Goal: Contribute content: Contribute content

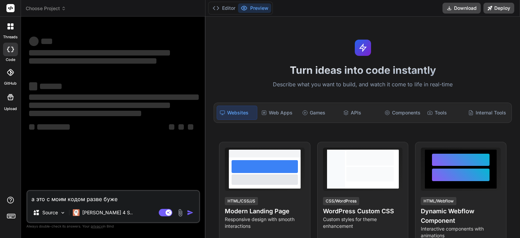
click at [141, 196] on textarea "а это с моим кодом разве буже" at bounding box center [113, 197] width 172 height 12
type textarea "x"
click at [141, 196] on textarea "а это с моим кодом разве буже" at bounding box center [113, 197] width 172 height 12
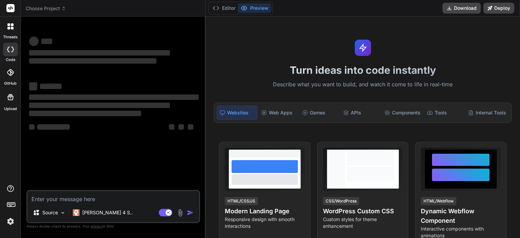
type textarea "x"
type textarea "[PERSON_NAME]"
type textarea "x"
type textarea "ап"
type textarea "x"
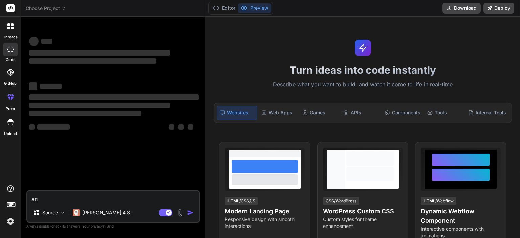
type textarea "апр"
type textarea "x"
type textarea "апри"
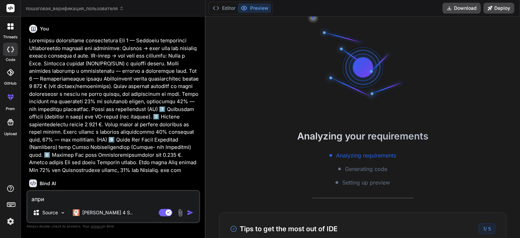
type textarea "x"
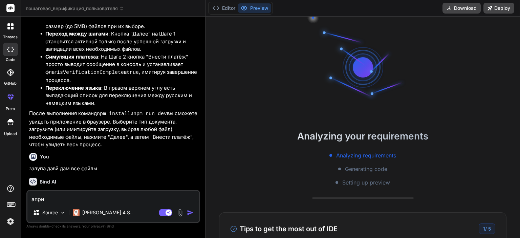
scroll to position [1208, 0]
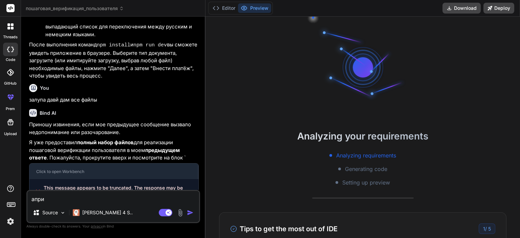
type textarea "апр"
type textarea "x"
type textarea "ап"
type textarea "x"
type textarea "[PERSON_NAME]"
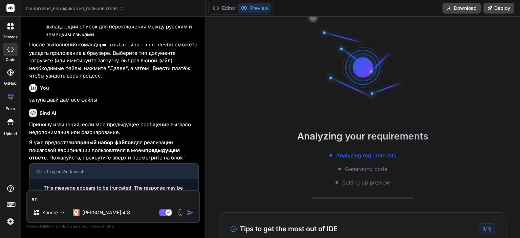
type textarea "x"
type textarea "п"
type textarea "x"
type textarea "пр"
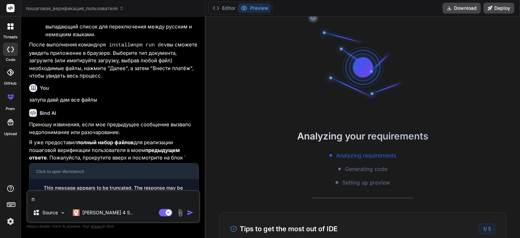
type textarea "x"
type textarea "при"
type textarea "x"
type textarea "прив"
type textarea "x"
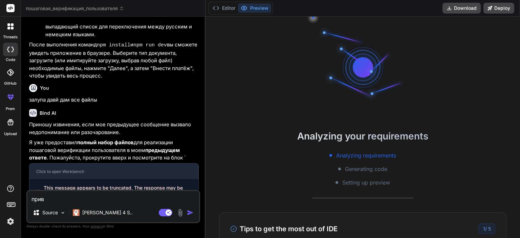
type textarea "приве"
type textarea "x"
type textarea "привет"
type textarea "x"
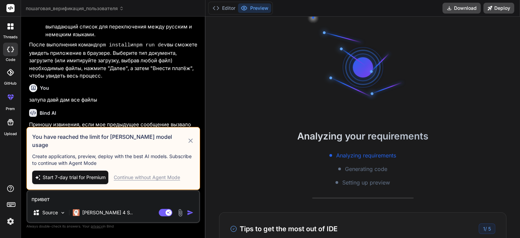
type textarea "привет"
click at [152, 180] on div "Continue without Agent Mode" at bounding box center [147, 177] width 66 height 7
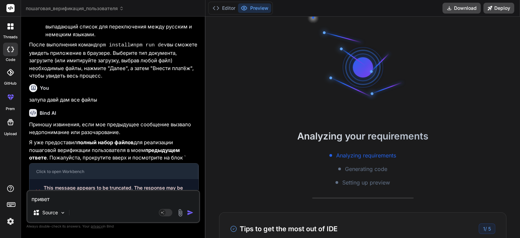
click at [189, 211] on img "button" at bounding box center [190, 212] width 7 height 7
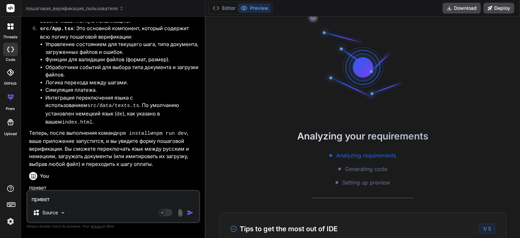
scroll to position [2247, 0]
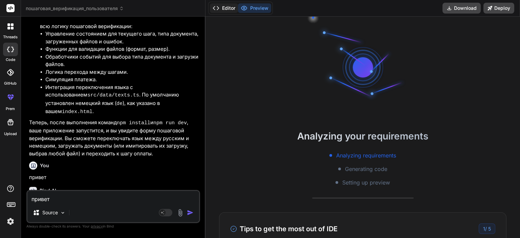
click at [228, 8] on button "Editor" at bounding box center [224, 7] width 28 height 9
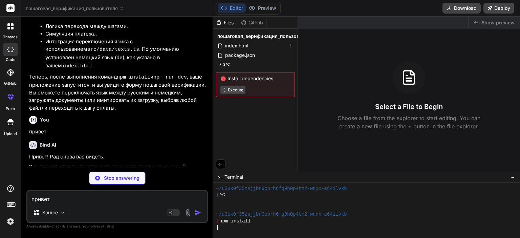
type textarea "x"
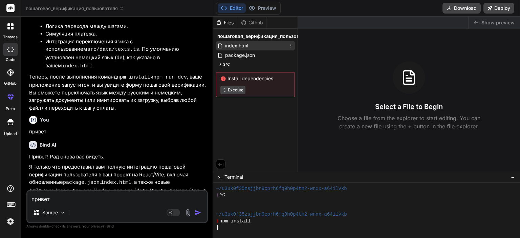
click at [288, 46] on icon at bounding box center [290, 45] width 5 height 5
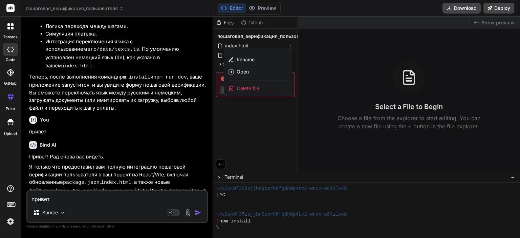
click at [244, 87] on span "Delete file" at bounding box center [248, 88] width 22 height 7
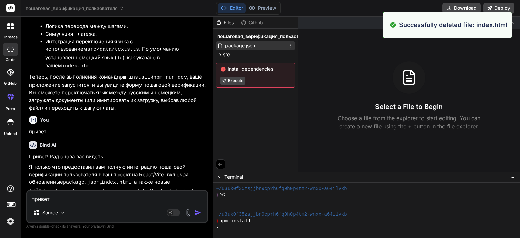
click at [288, 47] on icon at bounding box center [290, 45] width 5 height 5
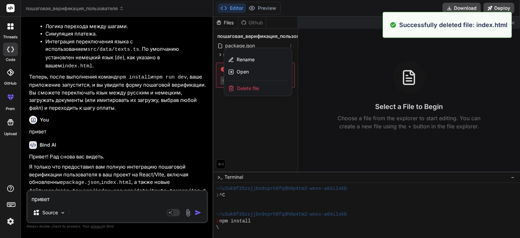
click at [239, 91] on span "Delete file" at bounding box center [248, 88] width 22 height 7
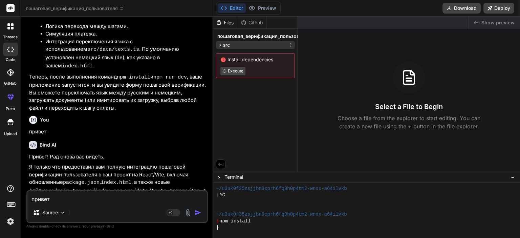
click at [239, 47] on div "src" at bounding box center [255, 45] width 79 height 8
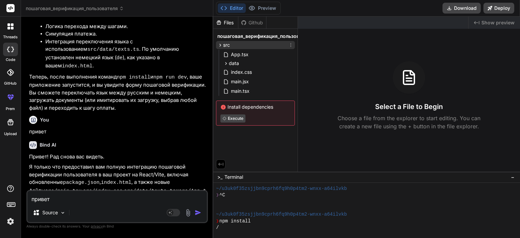
click at [288, 44] on icon at bounding box center [290, 44] width 5 height 5
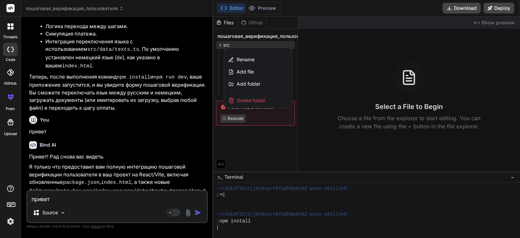
click at [120, 201] on textarea "привет" at bounding box center [116, 197] width 179 height 12
type textarea "у"
type textarea "x"
type textarea "у"
type textarea "x"
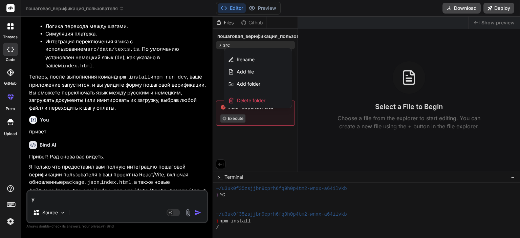
type textarea "у м"
type textarea "x"
type textarea "у [GEOGRAPHIC_DATA]"
type textarea "x"
type textarea "у мен"
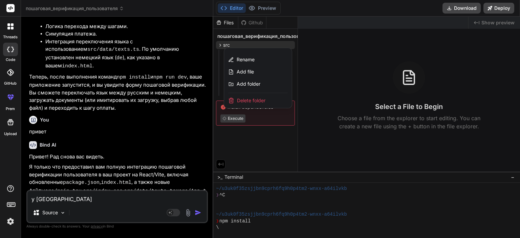
type textarea "x"
type textarea "у меня"
type textarea "x"
type textarea "у меня"
type textarea "x"
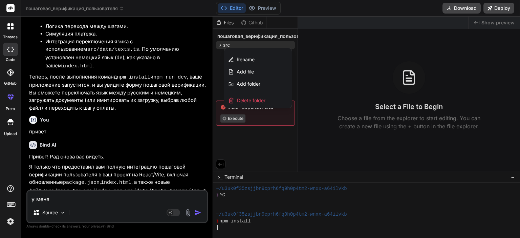
type textarea "у меня [PERSON_NAME]"
type textarea "x"
type textarea "у меня но"
type textarea "x"
type textarea "у меня нов"
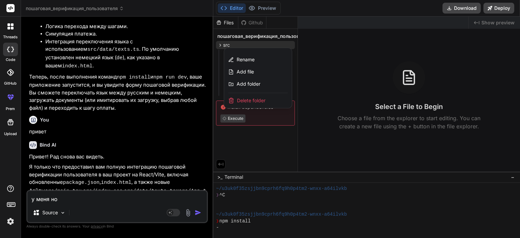
type textarea "x"
type textarea "у меня новы"
type textarea "x"
type textarea "у меня новый"
type textarea "x"
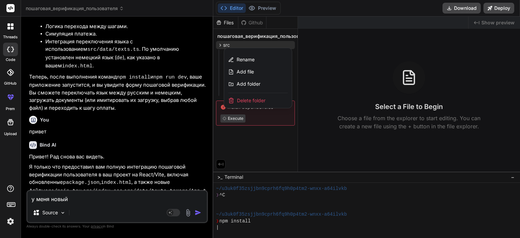
type textarea "у меня новый"
type textarea "x"
type textarea "у меня новый с"
type textarea "x"
type textarea "у меня новый са"
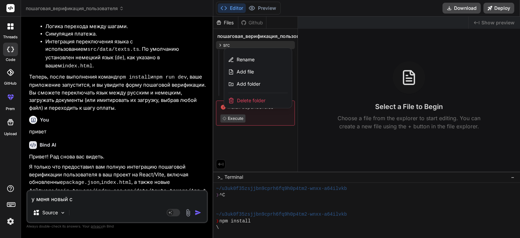
type textarea "x"
type textarea "у меня новый сай"
type textarea "x"
type textarea "у меня новый сайт"
type textarea "x"
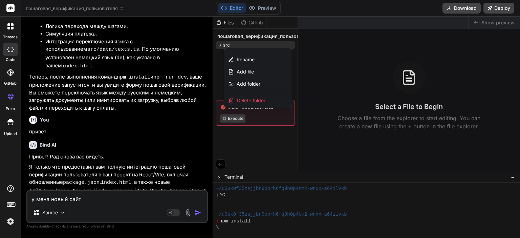
type textarea "у меня новый сайт"
type textarea "x"
type textarea "у меня новый сайт и"
type textarea "x"
type textarea "у меня новый сайт и"
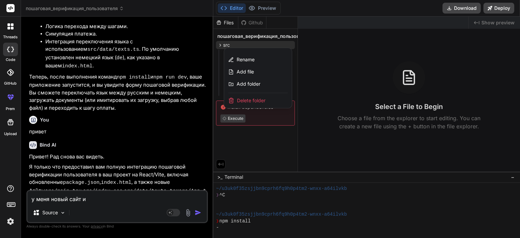
type textarea "x"
type textarea "у меня новый сайт и т"
type textarea "x"
type textarea "у меня новый сайт и та"
type textarea "x"
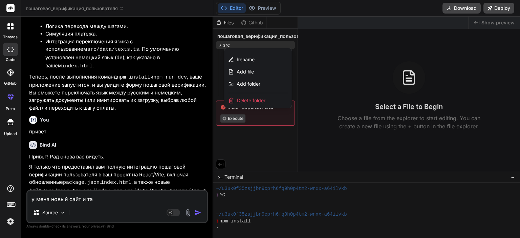
type textarea "у меня новый сайт и там"
type textarea "x"
type textarea "у меня новый сайт и там"
type textarea "x"
type textarea "у меня новый сайт и там о"
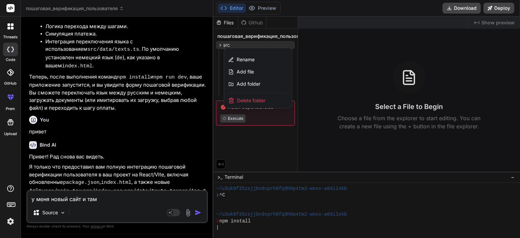
type textarea "x"
type textarea "у меня новый сайт и там ош"
type textarea "x"
type textarea "у меня новый сайт и там оши"
type textarea "x"
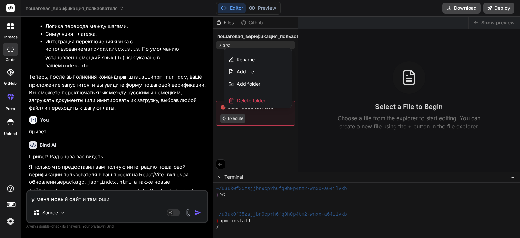
type textarea "у меня новый сайт и там ошиб"
type textarea "x"
type textarea "у меня новый сайт и там ошибк"
type textarea "x"
type textarea "у меня новый сайт и там ошибка"
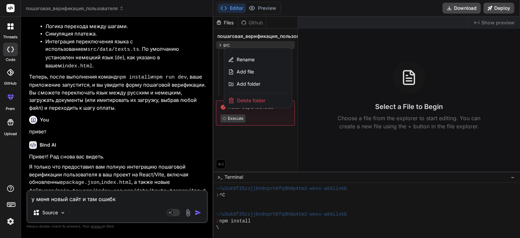
type textarea "x"
type textarea "у меня новый сайт и там ошибка"
type textarea "x"
type textarea "у меня новый сайт и там ошибка [PERSON_NAME]"
type textarea "x"
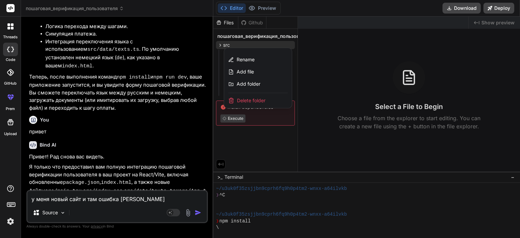
type textarea "у меня новый сайт и там ошибка вы"
type textarea "x"
type textarea "у меня новый сайт и там ошибка выш"
type textarea "x"
type textarea "у меня новый сайт и там ошибка вышл"
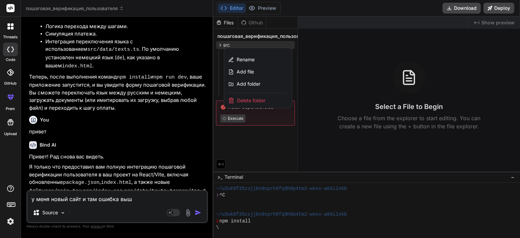
type textarea "x"
type textarea "у меня новый сайт и там ошибка вышла"
type textarea "x"
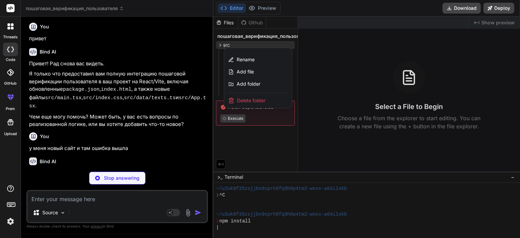
scroll to position [2347, 0]
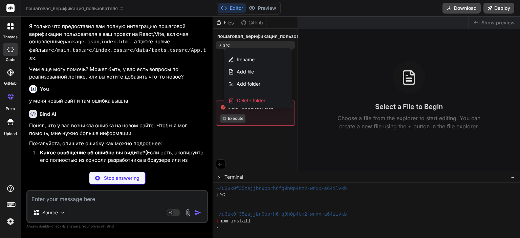
type textarea "x"
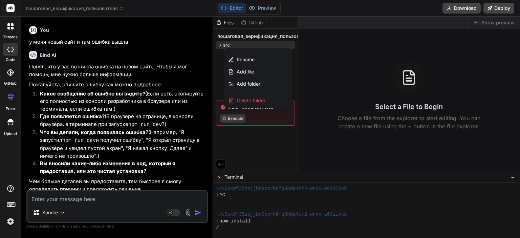
scroll to position [2447, 0]
paste textarea "lo_ipsumdo/@sitam/consec/adi/elits.do#eiu:90617:83) (t43)09:90:39 [inci] Utlabo…"
type textarea "lo_ipsumdo/@sitam/consec/adi/elits.do#eiu:90617:83) (t43)09:90:39 [inci] Utlabo…"
type textarea "x"
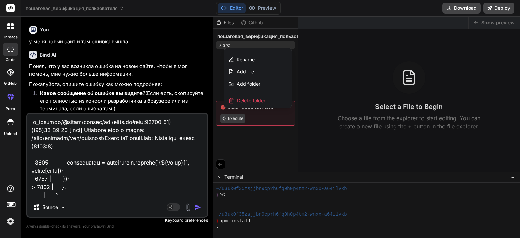
scroll to position [358, 0]
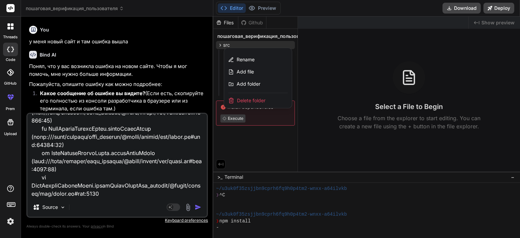
type textarea "lo_ipsumdo/@sitam/consec/adi/elits.do#eiu:90617:83) (t43)09:90:39 [inci] Utlabo…"
type textarea "x"
type textarea "lo_ipsumdo/@sitam/consec/adi/elits.do#eiu:90617:83) (t43)09:90:39 [inci] Utlabo…"
type textarea "x"
type textarea "lo_ipsumdo/@sitam/consec/adi/elits.do#eiu:90617:83) (t43)09:90:39 [inci] Utlabo…"
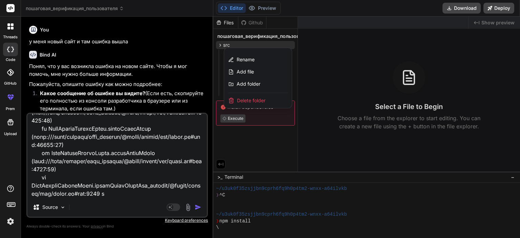
type textarea "x"
type textarea "lo_ipsumdo/@sitam/consec/adi/elits.do#eiu:90617:83) (t43)09:90:39 [inci] Utlabo…"
type textarea "x"
type textarea "lo_ipsumdo/@sitam/consec/adi/elits.do#eiu:90617:83) (t43)09:90:39 [inci] Utlabo…"
type textarea "x"
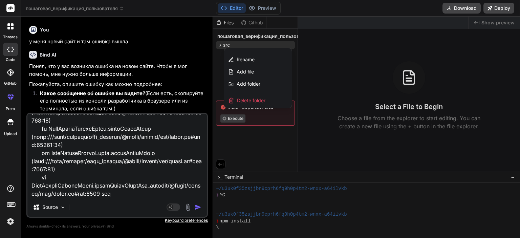
type textarea "lo_ipsumdo/@sitam/consec/adi/elits.do#eiu:90617:83) (t43)09:90:39 [inci] Utlabo…"
type textarea "x"
type textarea "lo_ipsumdo/@sitam/consec/adi/elits.do#eiu:90617:83) (t43)09:90:39 [inci] Utlabo…"
type textarea "x"
type textarea "lo_ipsumdo/@sitam/consec/adi/elits.do#eiu:90617:83) (t43)09:90:39 [inci] Utlabo…"
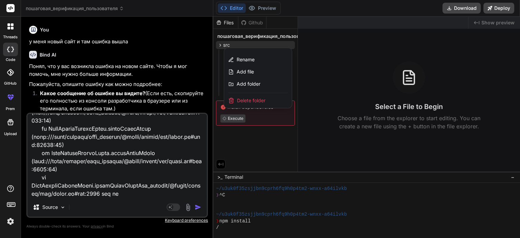
type textarea "x"
type textarea "lo_ipsumdo/@sitam/consec/adi/elits.do#eiu:90617:83) (t43)09:90:39 [inci] Utlabo…"
type textarea "x"
type textarea "lo_ipsumdo/@sitam/consec/adi/elits.do#eiu:90617:83) (t43)09:90:39 [inci] Utlabo…"
type textarea "x"
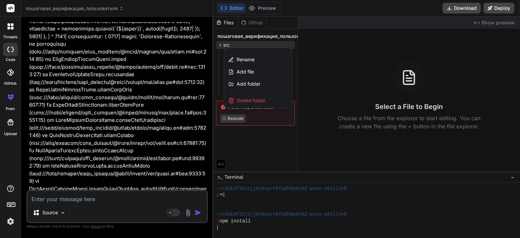
scroll to position [2692, 0]
click at [266, 143] on div at bounding box center [366, 127] width 307 height 221
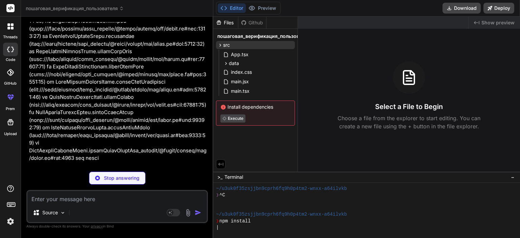
type textarea "x"
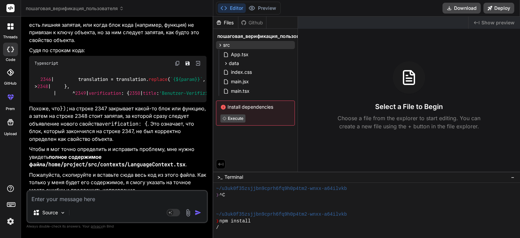
scroll to position [2910, 0]
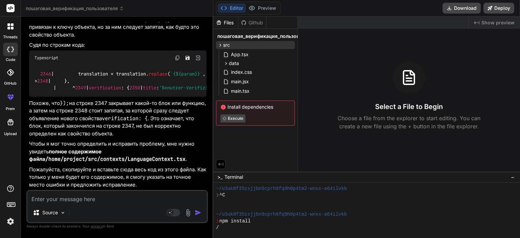
click at [144, 201] on textarea at bounding box center [116, 197] width 179 height 12
paste textarea "loremi Dolor, { sitameTconsec, adiPiscing, eliTsedd, EiusmOdte } inci 'utlab'; …"
type textarea "loremi Dolor, { sitameTconsec, adiPiscing, eliTsedd, EiusmOdte } inci 'utlab'; …"
type textarea "x"
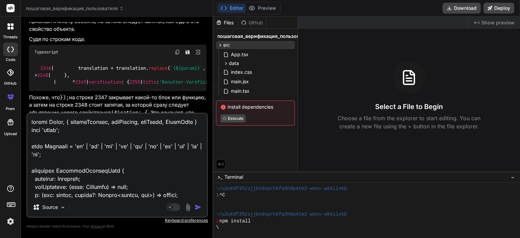
scroll to position [25856, 0]
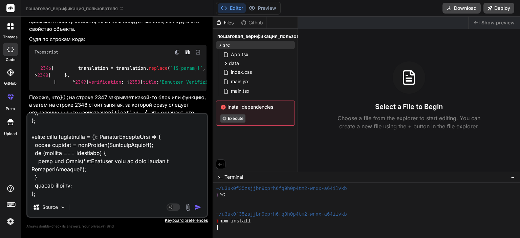
type textarea "loremi Dolor, { sitameTconsec, adiPiscing, eliTsedd, EiusmOdte } inci 'utlab'; …"
click at [199, 208] on img "button" at bounding box center [198, 207] width 7 height 7
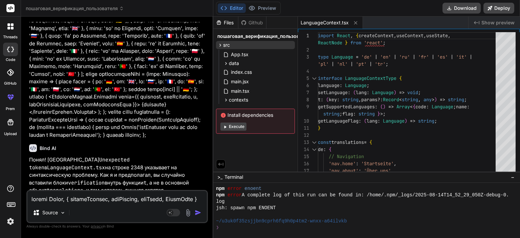
scroll to position [195, 0]
type textarea "x"
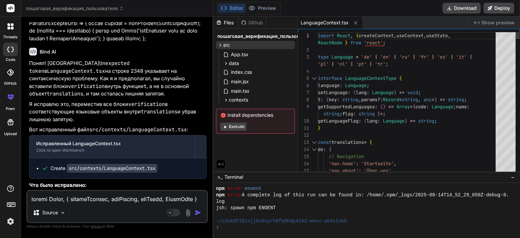
type textarea "import React, { createContext, useContext, useState, ReactNode } from 'react'; …"
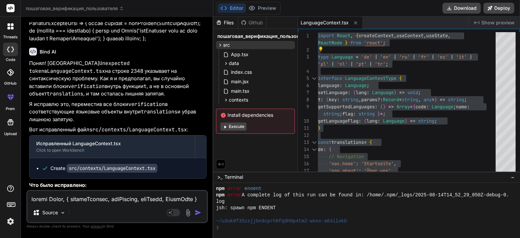
click at [171, 199] on textarea at bounding box center [116, 197] width 179 height 12
paste textarea "import React, { createContext, useContext, useState, ReactNode } from 'react'; …"
type textarea "import React, { createContext, useContext, useState, ReactNode } from 'react'; …"
type textarea "x"
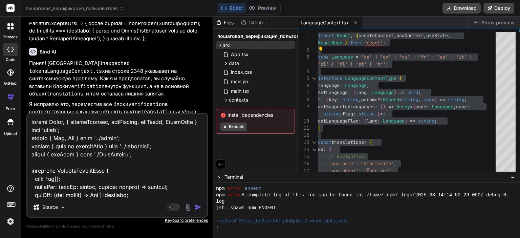
scroll to position [1016, 0]
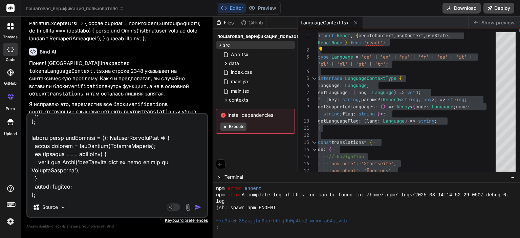
type textarea "import React, { createContext, useContext, useState, ReactNode } from 'react'; …"
type textarea "x"
type textarea "import React, { createContext, useContext, useState, ReactNode } from 'react'; …"
type textarea "x"
type textarea "import React, { createContext, useContext, useState, ReactNode } from 'react'; …"
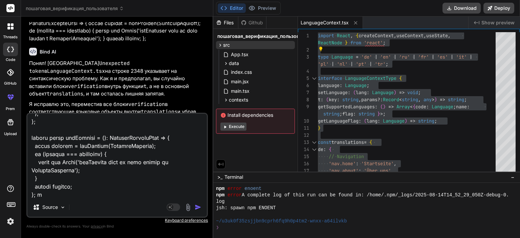
type textarea "x"
type textarea "import React, { createContext, useContext, useState, ReactNode } from 'react'; …"
type textarea "x"
type textarea "import React, { createContext, useContext, useState, ReactNode } from 'react'; …"
type textarea "x"
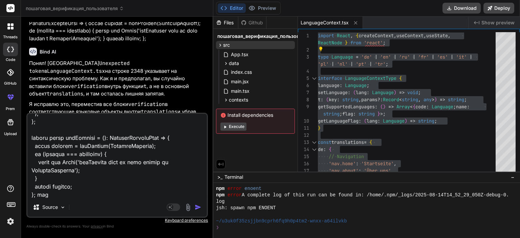
type textarea "import React, { createContext, useContext, useState, ReactNode } from 'react'; …"
type textarea "x"
type textarea "import React, { createContext, useContext, useState, ReactNode } from 'react'; …"
type textarea "x"
type textarea "import React, { createContext, useContext, useState, ReactNode } from 'react'; …"
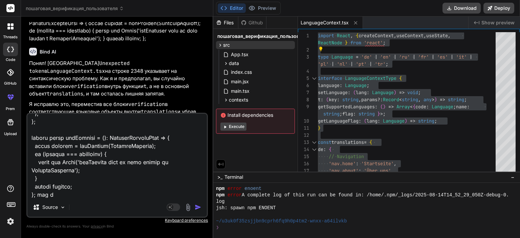
type textarea "x"
type textarea "import React, { createContext, useContext, useState, ReactNode } from 'react'; …"
type textarea "x"
type textarea "import React, { createContext, useContext, useState, ReactNode } from 'react'; …"
type textarea "x"
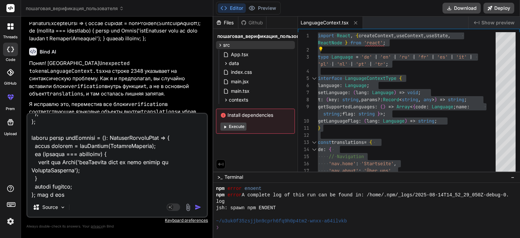
type textarea "import React, { createContext, useContext, useState, ReactNode } from 'react'; …"
type textarea "x"
type textarea "import React, { createContext, useContext, useState, ReactNode } from 'react'; …"
type textarea "x"
type textarea "import React, { createContext, useContext, useState, ReactNode } from 'react'; …"
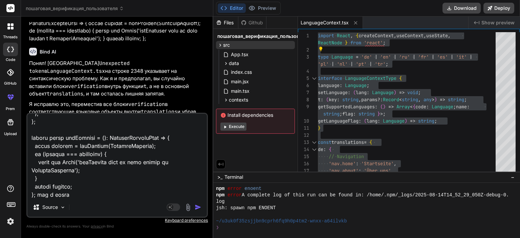
type textarea "x"
type textarea "import React, { createContext, useContext, useState, ReactNode } from 'react'; …"
type textarea "x"
type textarea "import React, { createContext, useContext, useState, ReactNode } from 'react'; …"
type textarea "x"
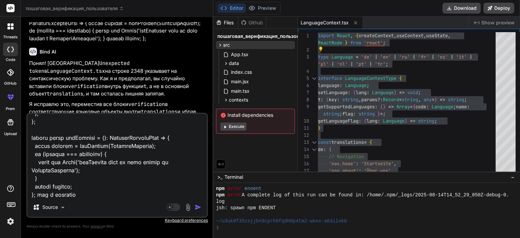
type textarea "import React, { createContext, useContext, useState, ReactNode } from 'react'; …"
type textarea "x"
type textarea "import React, { createContext, useContext, useState, ReactNode } from 'react'; …"
type textarea "x"
type textarea "import React, { createContext, useContext, useState, ReactNode } from 'react'; …"
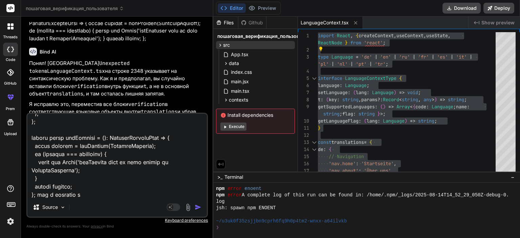
type textarea "x"
type textarea "import React, { createContext, useContext, useState, ReactNode } from 'react'; …"
type textarea "x"
type textarea "import React, { createContext, useContext, useState, ReactNode } from 'react'; …"
type textarea "x"
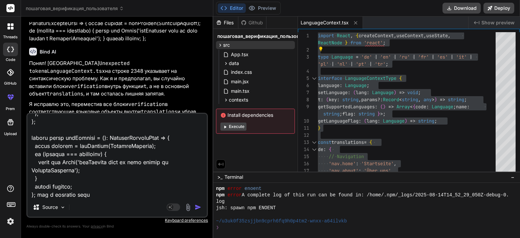
type textarea "import React, { createContext, useContext, useState, ReactNode } from 'react'; …"
type textarea "x"
type textarea "import React, { createContext, useContext, useState, ReactNode } from 'react'; …"
type textarea "x"
type textarea "import React, { createContext, useContext, useState, ReactNode } from 'react'; …"
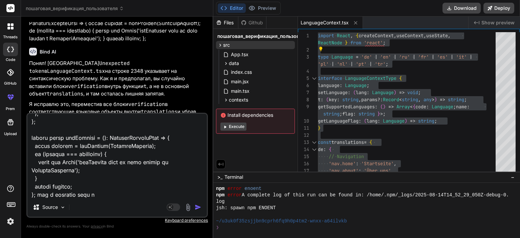
type textarea "x"
type textarea "import React, { createContext, useContext, useState, ReactNode } from 'react'; …"
type textarea "x"
type textarea "import React, { createContext, useContext, useState, ReactNode } from 'react'; …"
type textarea "x"
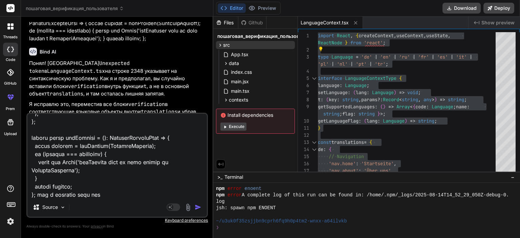
type textarea "import React, { createContext, useContext, useState, ReactNode } from 'react'; …"
type textarea "x"
type textarea "import React, { createContext, useContext, useState, ReactNode } from 'react'; …"
type textarea "x"
type textarea "import React, { createContext, useContext, useState, ReactNode } from 'react'; …"
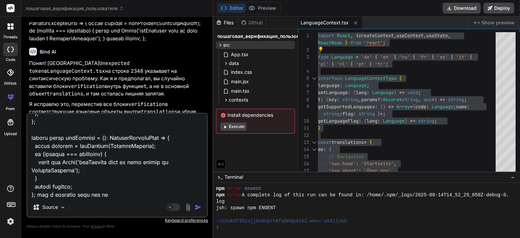
type textarea "x"
type textarea "import React, { createContext, useContext, useState, ReactNode } from 'react'; …"
type textarea "x"
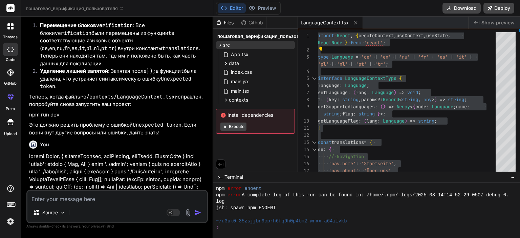
scroll to position [16361, 0]
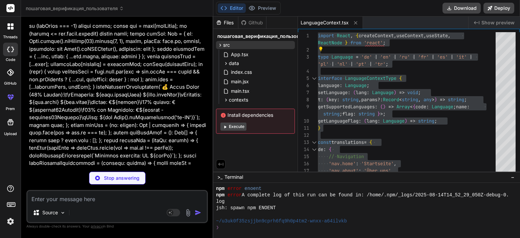
type textarea "x"
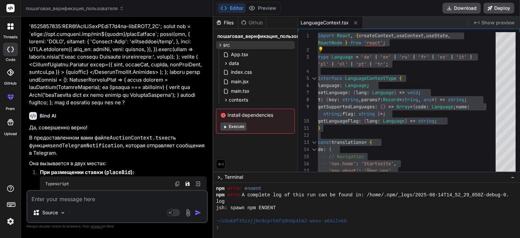
scroll to position [16524, 0]
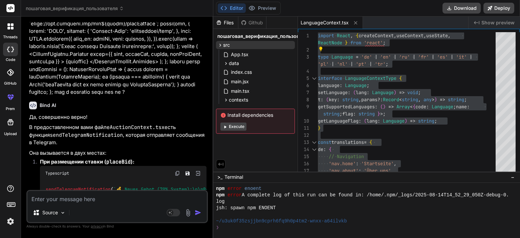
type textarea "[PERSON_NAME]"
type textarea "x"
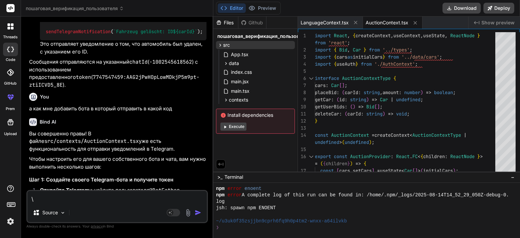
scroll to position [16757, 0]
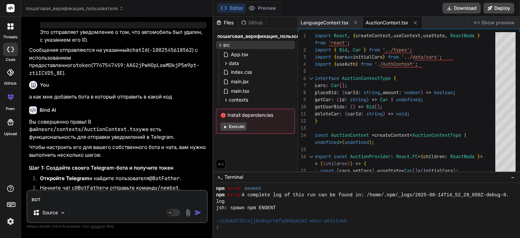
paste textarea "8494039459:AAHP6oj5clHQGNkHhkutEMNDeEBqF-HpCf4"
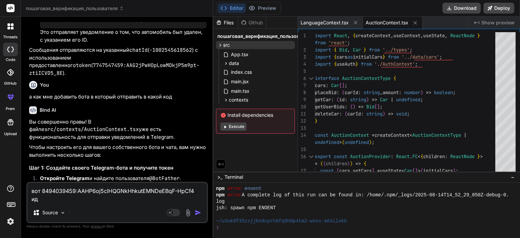
paste textarea "id": 8494039459"
click at [41, 193] on textarea "вот 8494039459:AAHP6oj5clHQGNkHhkutEMNDeEBqF-HpCf4 ид id": 8494039459" at bounding box center [116, 193] width 179 height 20
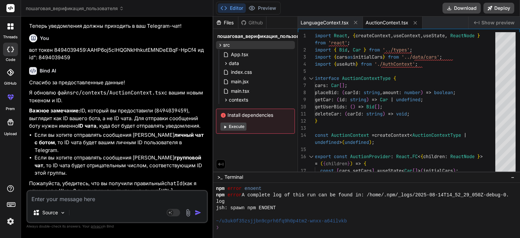
scroll to position [17284, 0]
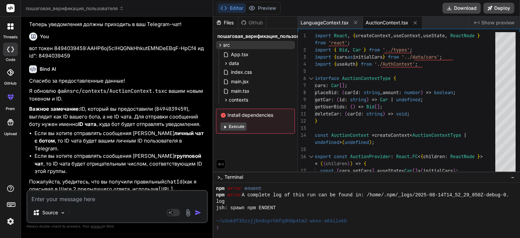
click at [386, 23] on span "AuctionContext.tsx" at bounding box center [387, 22] width 43 height 7
click at [328, 22] on span "LanguageContext.tsx" at bounding box center [325, 22] width 48 height 7
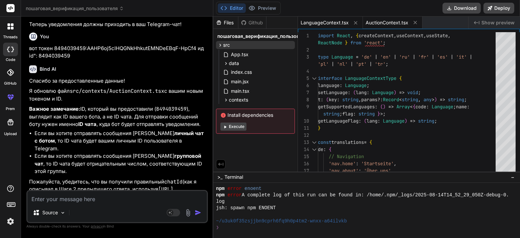
click at [389, 21] on span "AuctionContext.tsx" at bounding box center [387, 22] width 43 height 7
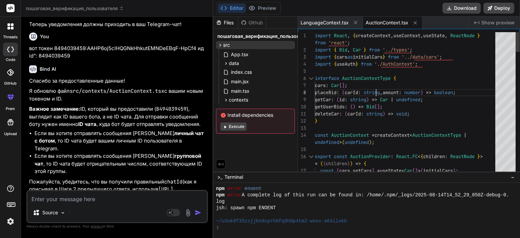
scroll to position [0, 0]
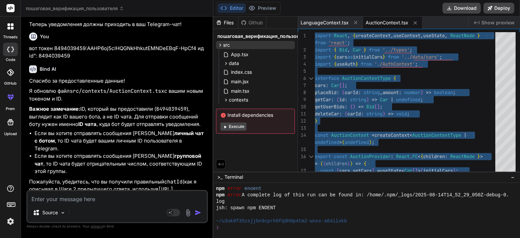
click at [149, 199] on textarea at bounding box center [116, 197] width 179 height 12
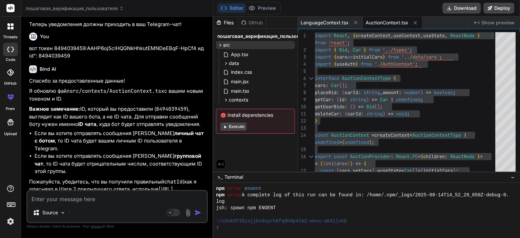
paste textarea "import React, { createContext, useContext, useState, ReactNode } from 'react'; …"
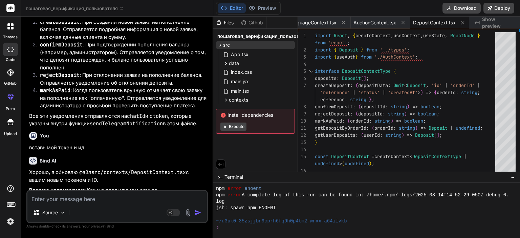
scroll to position [19115, 0]
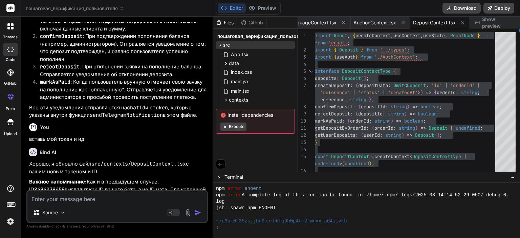
click at [113, 196] on textarea at bounding box center [116, 197] width 179 height 12
paste textarea "import React, { createContext, useContext, useState, ReactNode } from 'react'; …"
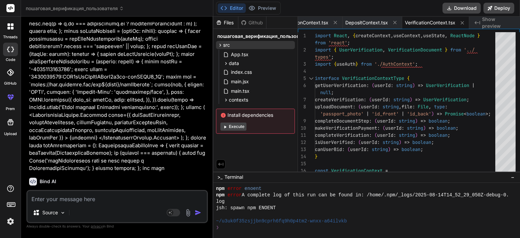
scroll to position [20067, 0]
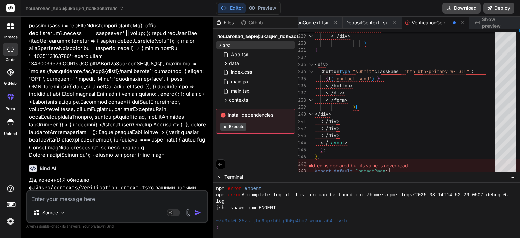
click at [141, 203] on textarea at bounding box center [116, 197] width 179 height 12
paste textarea "import React, { useState } from 'react'; import Layout from '../components/Layo…"
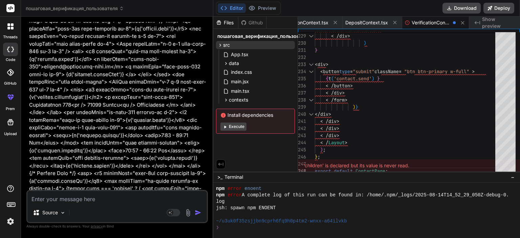
scroll to position [20763, 0]
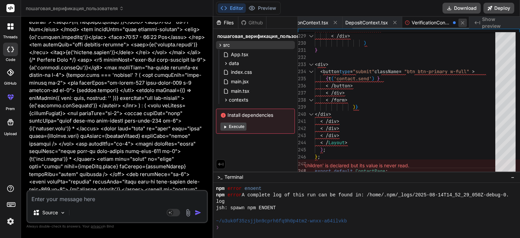
click at [461, 21] on icon at bounding box center [462, 22] width 3 height 3
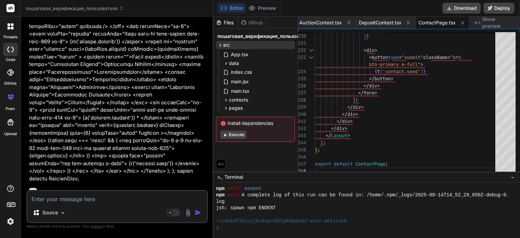
scroll to position [20912, 0]
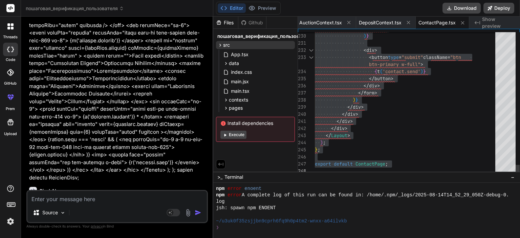
click at [137, 201] on textarea at bounding box center [116, 197] width 179 height 12
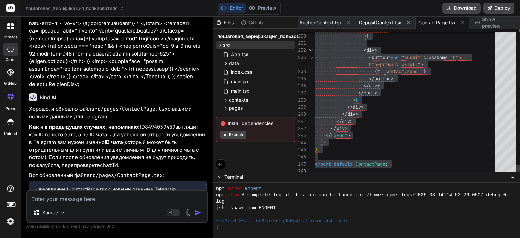
scroll to position [21023, 0]
